Goal: Task Accomplishment & Management: Manage account settings

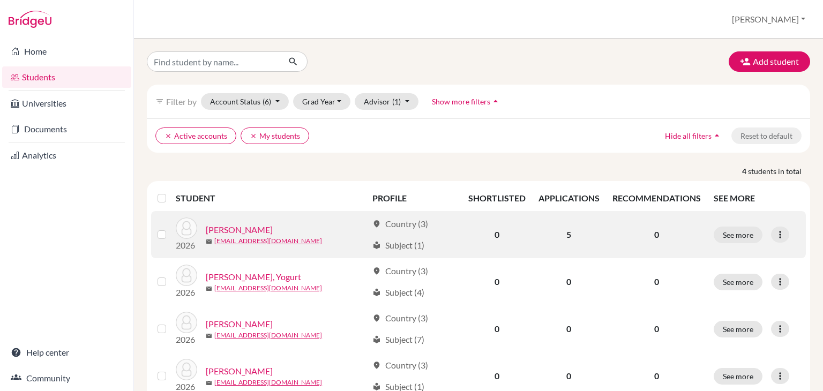
click at [208, 230] on link "[PERSON_NAME]" at bounding box center [239, 229] width 67 height 13
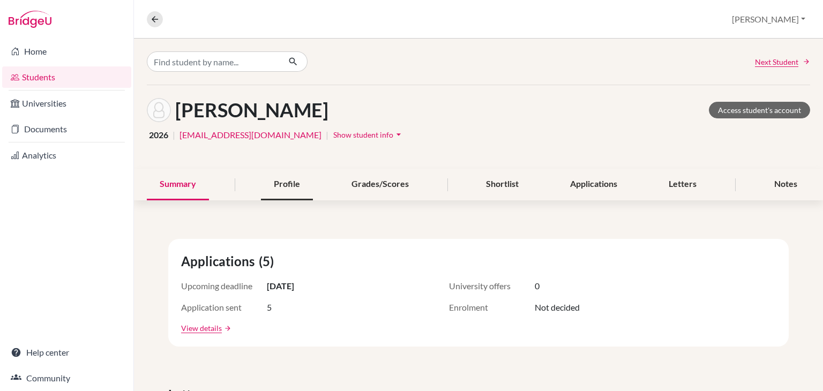
click at [300, 186] on div "Profile" at bounding box center [287, 185] width 52 height 32
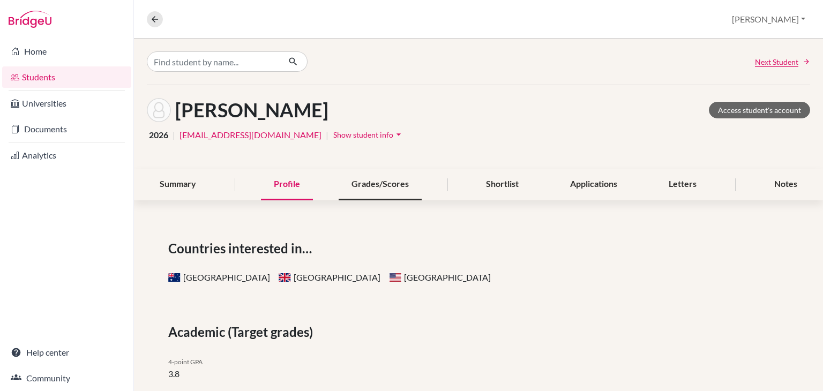
click at [411, 186] on div "Grades/Scores" at bounding box center [379, 185] width 83 height 32
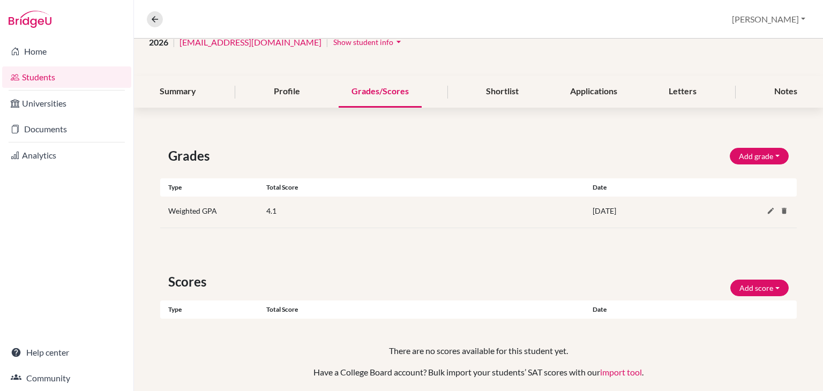
scroll to position [24, 0]
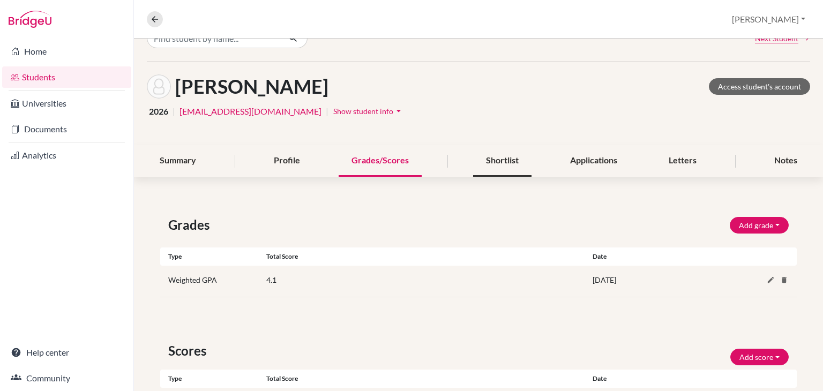
click at [508, 167] on div "Shortlist" at bounding box center [502, 161] width 58 height 32
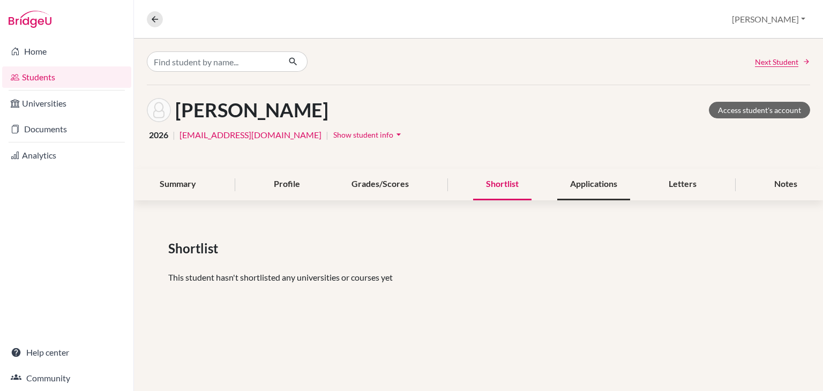
click at [604, 179] on div "Applications" at bounding box center [593, 185] width 73 height 32
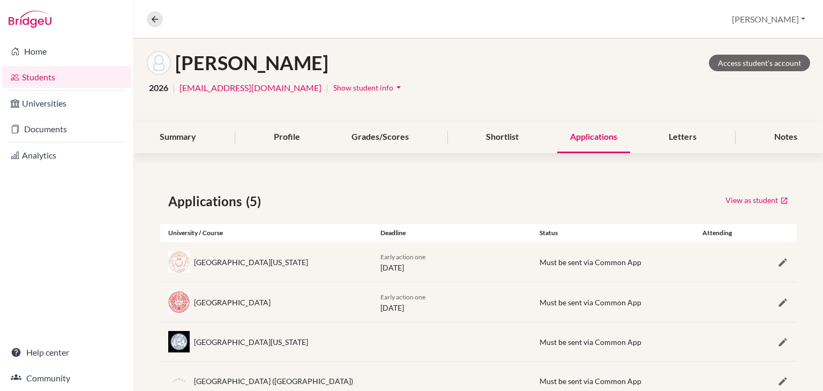
scroll to position [120, 0]
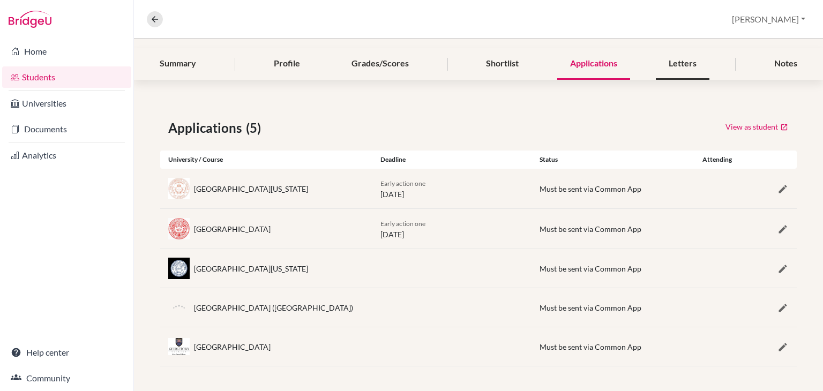
click at [692, 63] on div "Letters" at bounding box center [682, 64] width 54 height 32
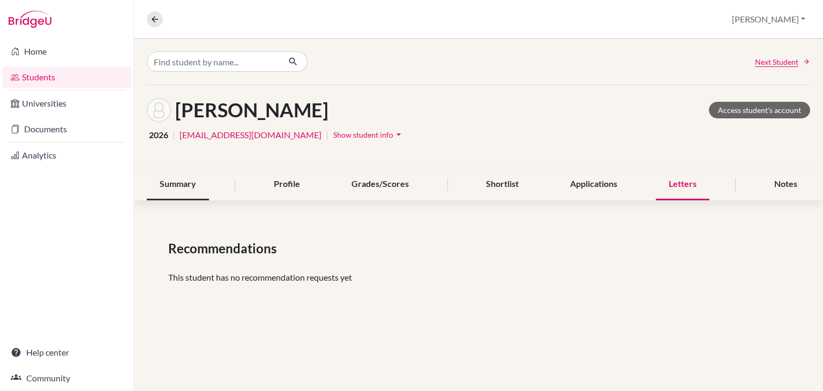
click at [176, 188] on div "Summary" at bounding box center [178, 185] width 62 height 32
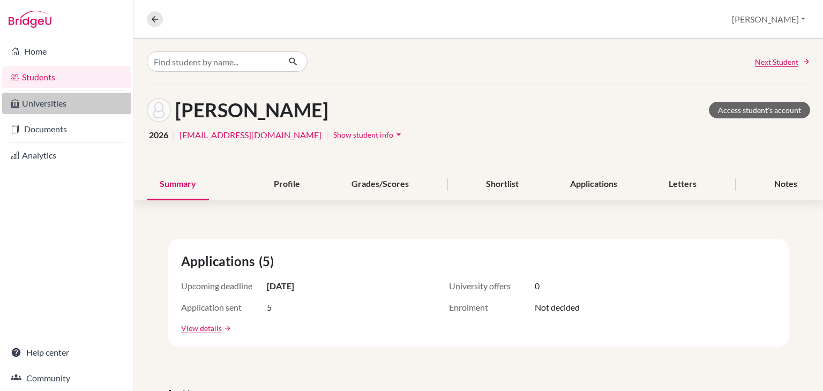
click at [75, 104] on link "Universities" at bounding box center [66, 103] width 129 height 21
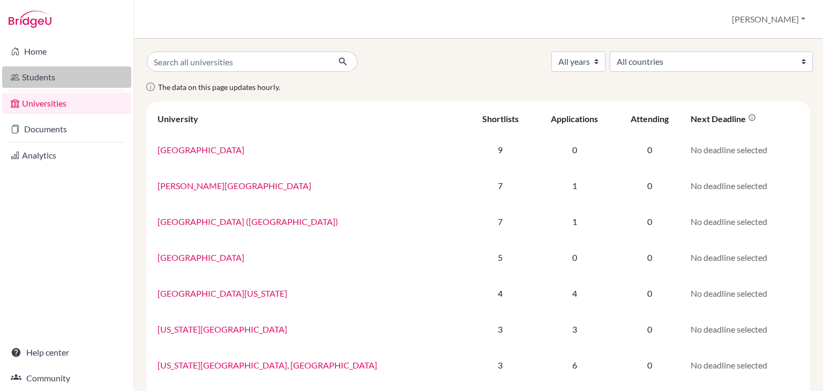
click at [58, 71] on link "Students" at bounding box center [66, 76] width 129 height 21
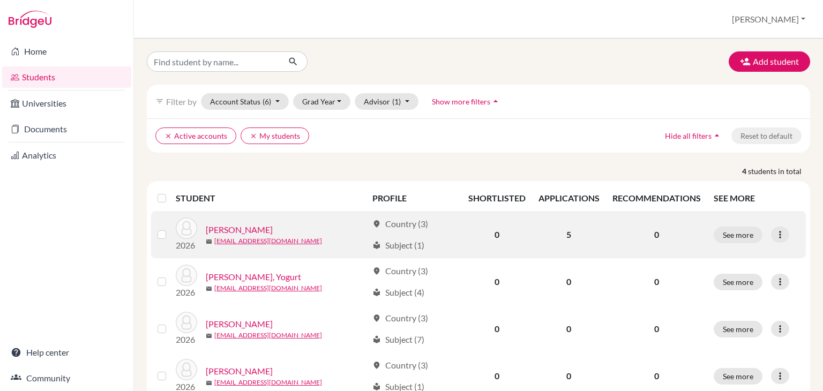
click at [220, 230] on link "[PERSON_NAME]" at bounding box center [239, 229] width 67 height 13
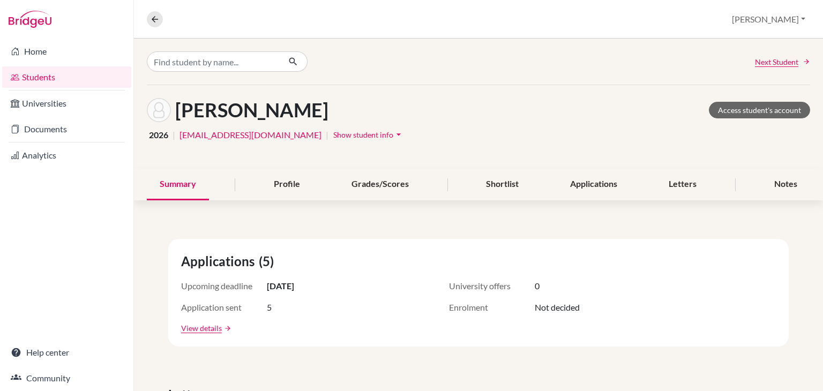
click at [393, 132] on icon "arrow_drop_down" at bounding box center [398, 134] width 11 height 11
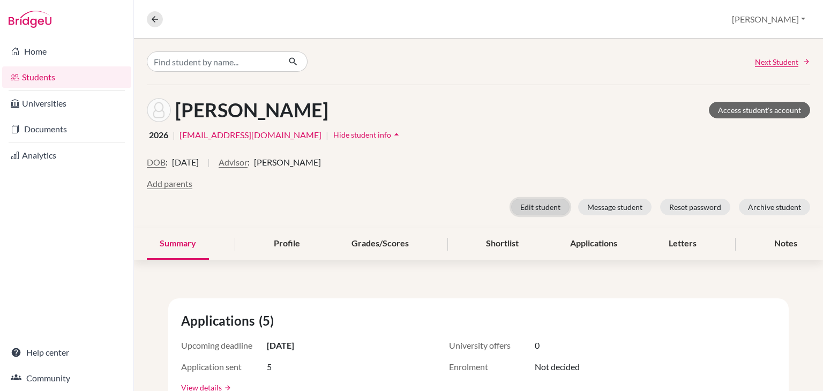
click at [544, 200] on button "Edit student" at bounding box center [540, 207] width 58 height 17
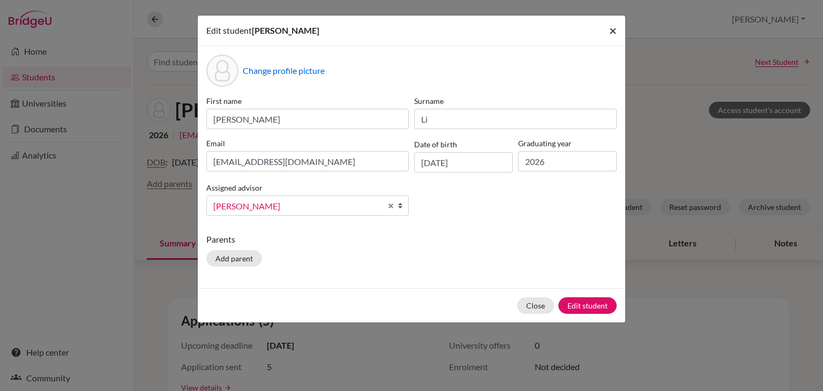
click at [608, 30] on button "×" at bounding box center [612, 31] width 25 height 30
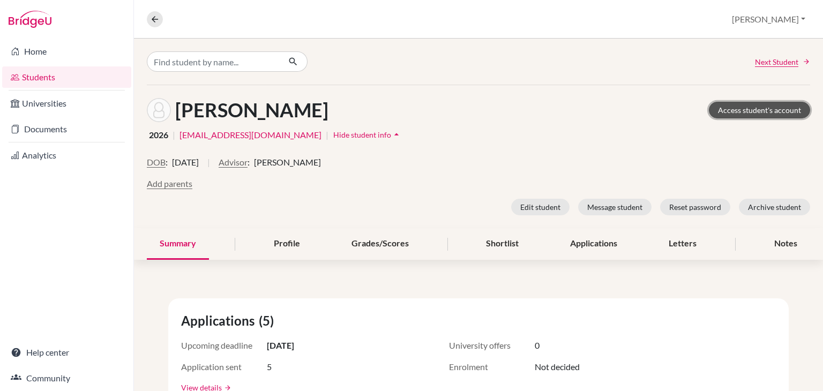
click at [722, 110] on link "Access student's account" at bounding box center [758, 110] width 101 height 17
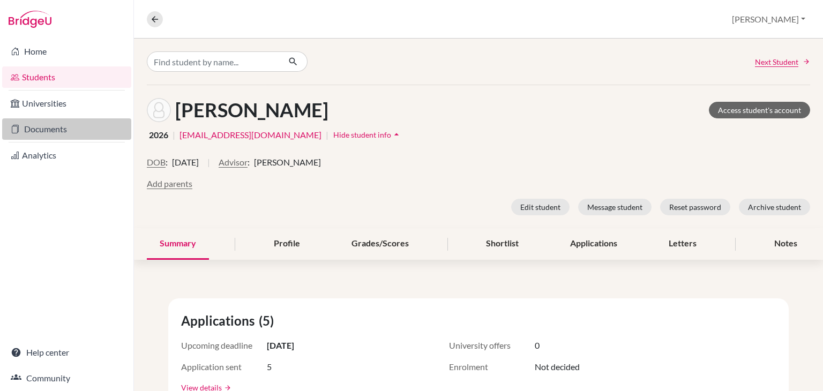
click at [102, 133] on link "Documents" at bounding box center [66, 128] width 129 height 21
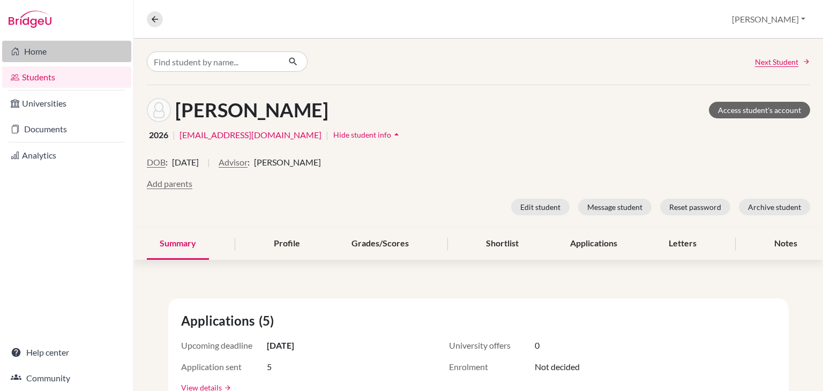
click at [46, 52] on link "Home" at bounding box center [66, 51] width 129 height 21
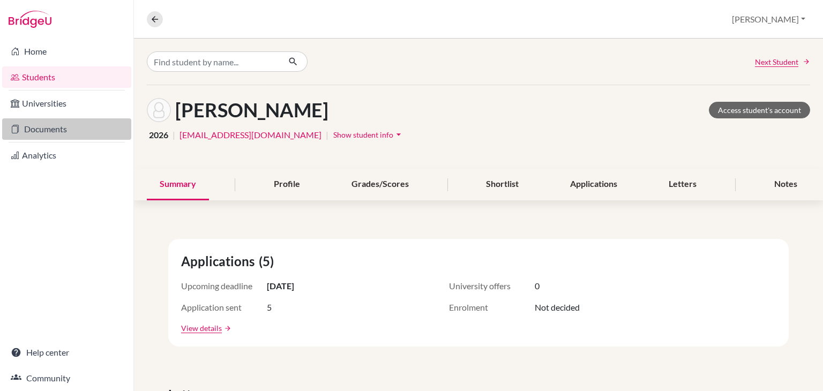
click at [85, 131] on link "Documents" at bounding box center [66, 128] width 129 height 21
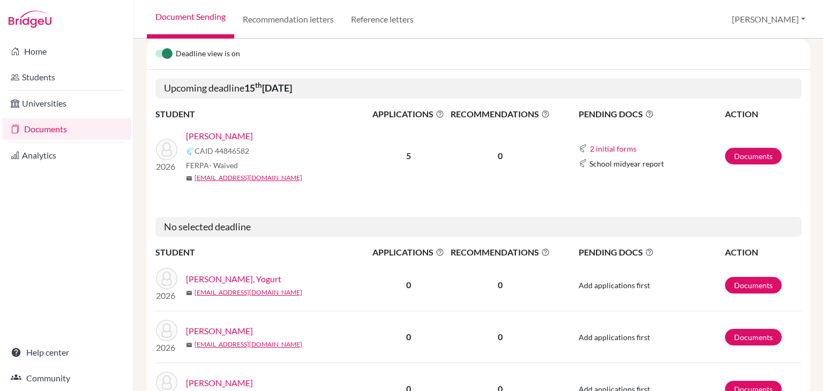
scroll to position [161, 0]
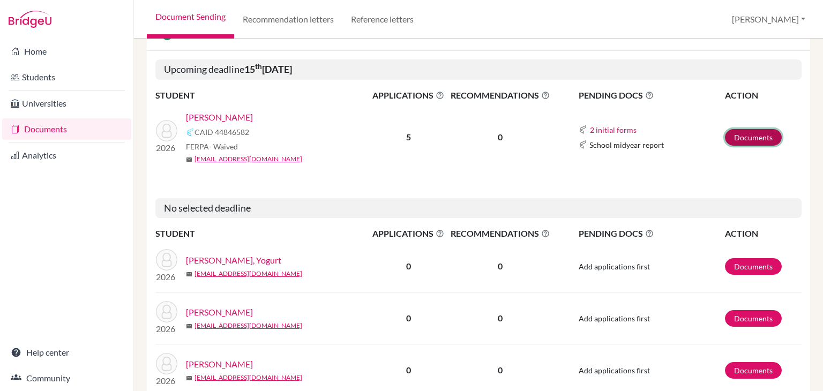
click at [745, 141] on link "Documents" at bounding box center [753, 137] width 57 height 17
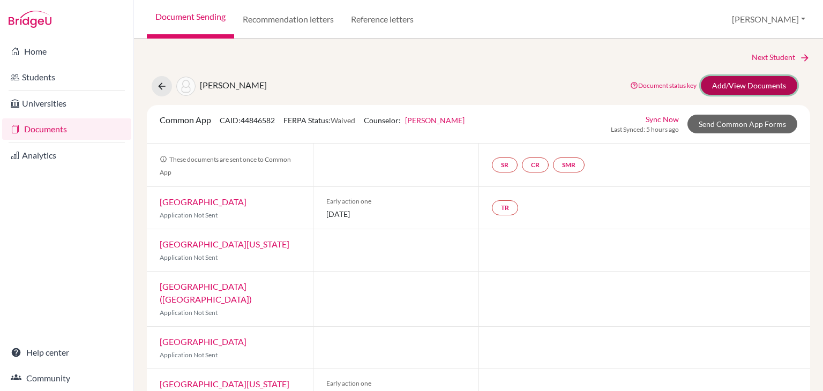
click at [758, 85] on link "Add/View Documents" at bounding box center [748, 85] width 96 height 19
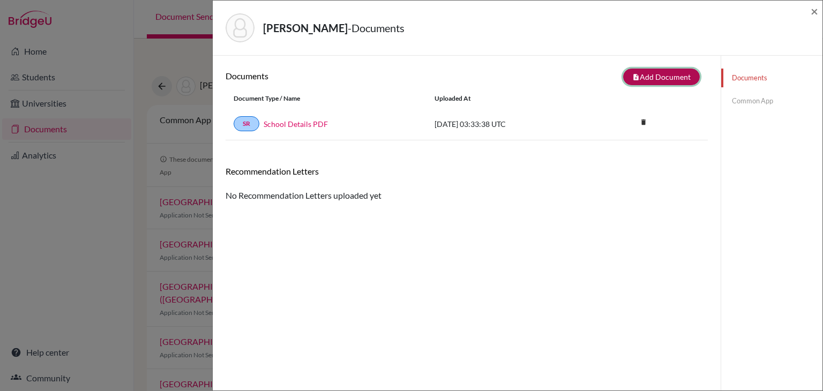
click at [652, 74] on button "note_add Add Document" at bounding box center [661, 77] width 77 height 17
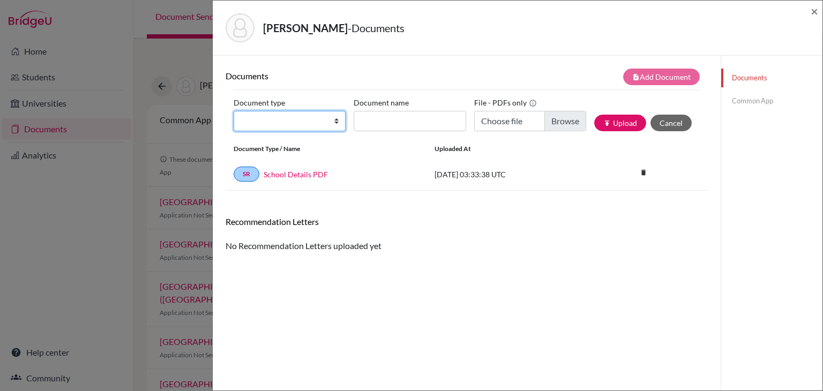
click at [297, 127] on select "Change explanation for Common App reports Counselor recommendation Internationa…" at bounding box center [289, 121] width 112 height 20
select select "4"
click at [233, 111] on select "Change explanation for Common App reports Counselor recommendation Internationa…" at bounding box center [289, 121] width 112 height 20
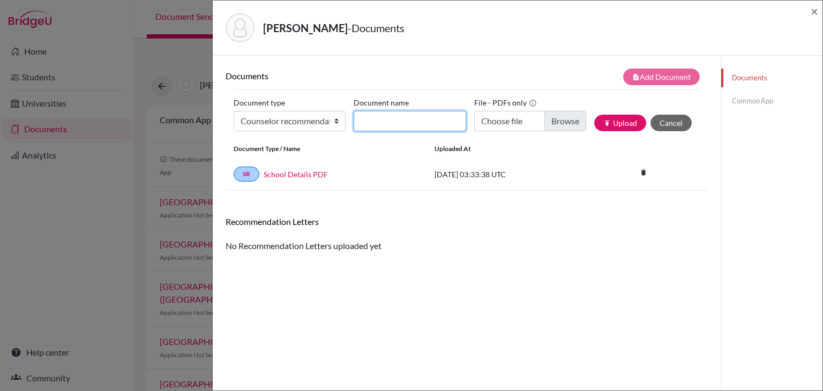
click at [383, 117] on input "Document name" at bounding box center [409, 121] width 112 height 20
click at [399, 117] on input "Document name" at bounding box center [409, 121] width 112 height 20
click at [399, 117] on input "Recommondation Letter" at bounding box center [409, 121] width 112 height 20
type input "Recommendation Letter"
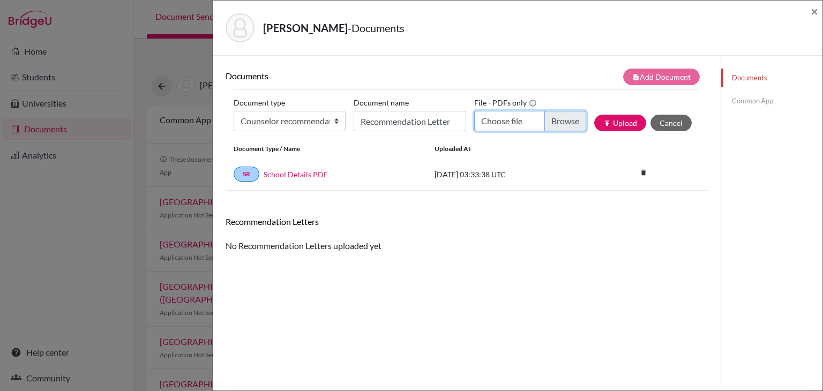
click at [547, 118] on input "Choose file" at bounding box center [530, 121] width 112 height 20
type input "C:\fakepath\[PERSON_NAME] Recommendation Letter - College Counselor.pdf"
click at [612, 124] on button "publish Upload" at bounding box center [620, 123] width 52 height 17
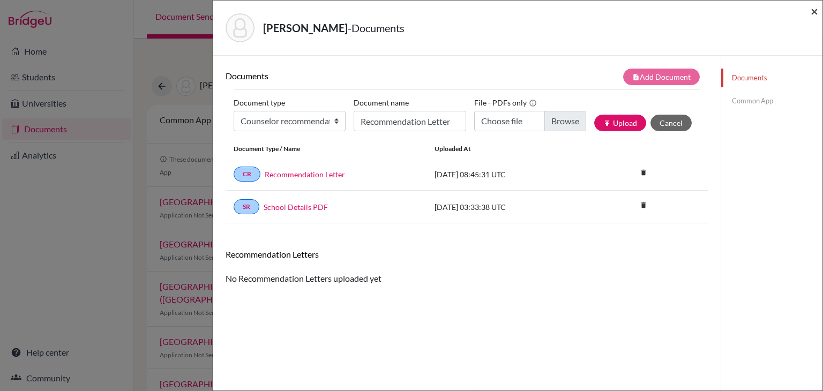
click at [813, 13] on span "×" at bounding box center [813, 11] width 7 height 16
